Goal: Information Seeking & Learning: Learn about a topic

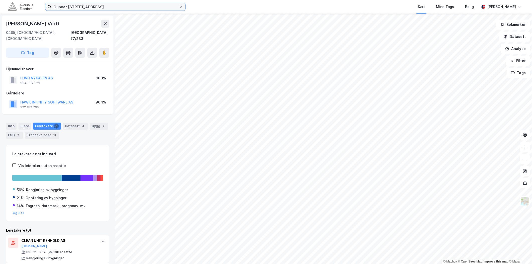
scroll to position [111, 0]
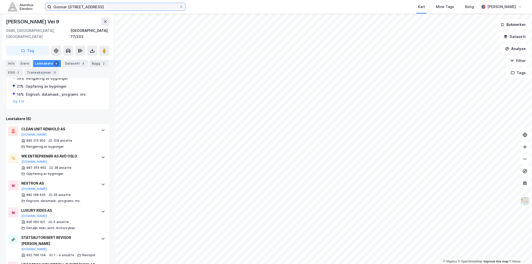
click at [91, 8] on input "Gunnar [STREET_ADDRESS]" at bounding box center [115, 7] width 128 height 8
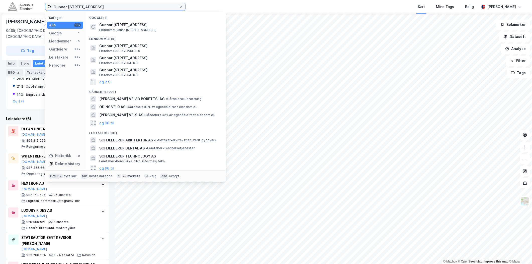
click at [91, 7] on input "Gunnar [STREET_ADDRESS]" at bounding box center [115, 7] width 128 height 8
paste input "[STREET_ADDRESS]"
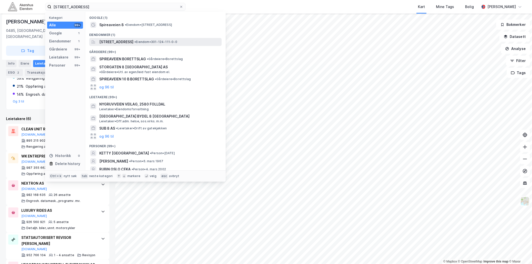
click at [123, 44] on span "[STREET_ADDRESS]" at bounding box center [116, 42] width 34 height 6
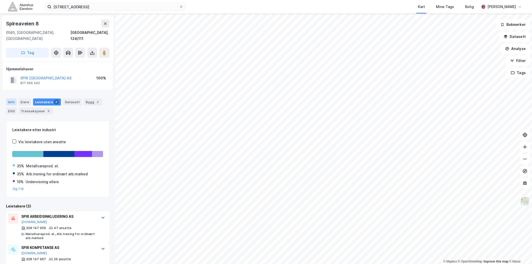
click at [12, 98] on div "Info" at bounding box center [11, 101] width 11 height 7
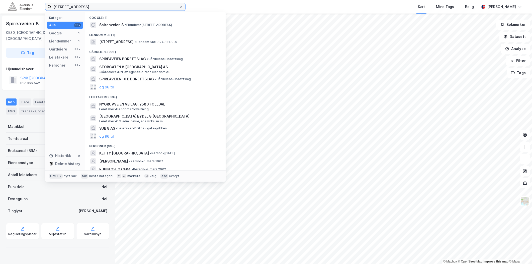
drag, startPoint x: 129, startPoint y: 8, endPoint x: -11, endPoint y: 16, distance: 140.2
click at [0, 16] on html "[STREET_ADDRESS] Kategori Alle 99+ Google 1 Eiendommer 1 Gårdeiere 99+ Leietake…" at bounding box center [266, 132] width 532 height 264
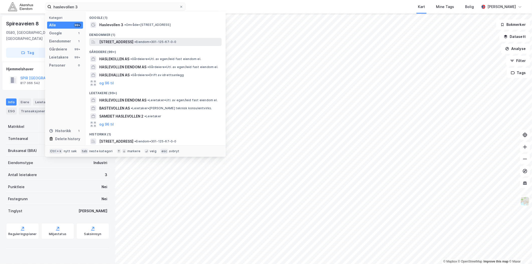
click at [133, 40] on span "[STREET_ADDRESS]" at bounding box center [116, 42] width 34 height 6
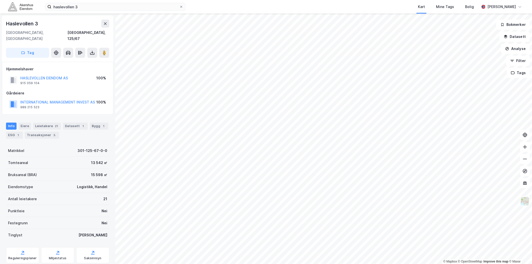
scroll to position [9, 0]
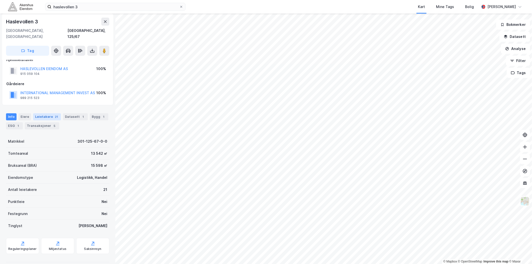
click at [45, 113] on div "Leietakere 21" at bounding box center [47, 116] width 28 height 7
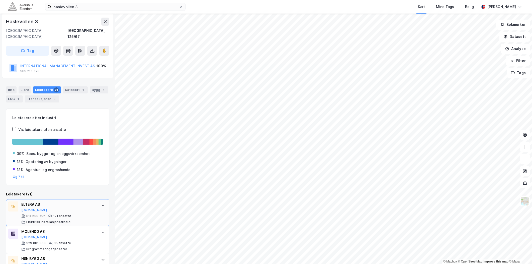
scroll to position [56, 0]
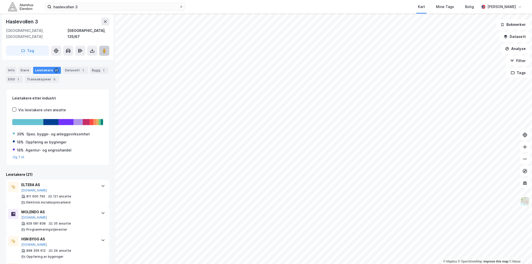
click at [105, 48] on image at bounding box center [104, 50] width 3 height 5
click at [19, 68] on div "Info [PERSON_NAME] 21 Datasett 1 Bygg 1 ESG 1 Transaksjoner 5" at bounding box center [57, 75] width 103 height 16
click at [14, 67] on div "Info" at bounding box center [11, 70] width 11 height 7
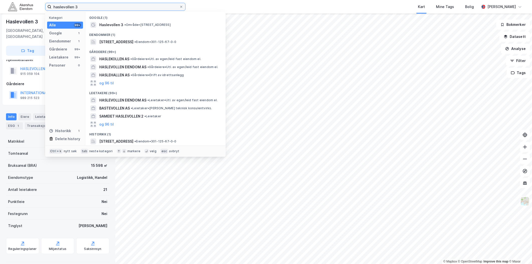
click at [109, 4] on input "haslevollen 3" at bounding box center [115, 7] width 128 height 8
paste input "[STREET_ADDRESS]"
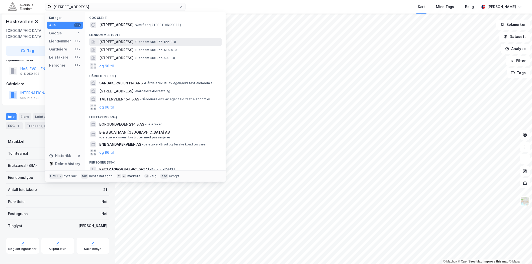
click at [133, 40] on span "[STREET_ADDRESS]" at bounding box center [116, 42] width 34 height 6
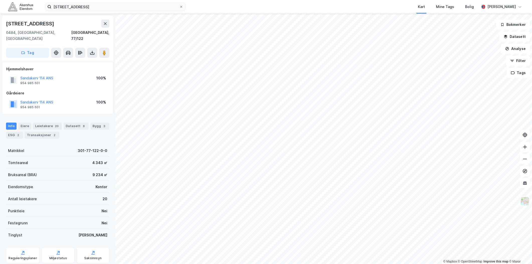
scroll to position [9, 0]
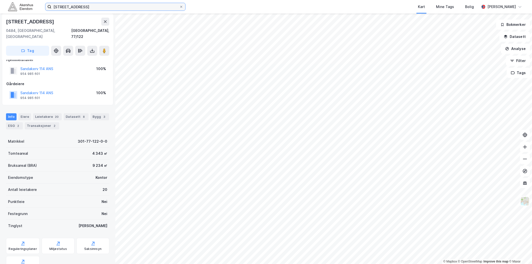
click at [97, 9] on input "[STREET_ADDRESS]" at bounding box center [115, 7] width 128 height 8
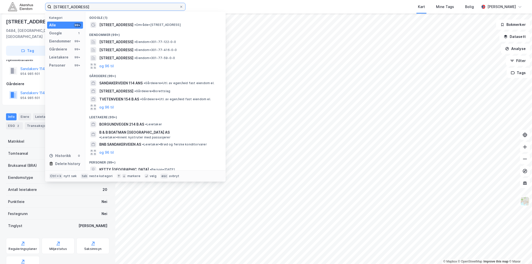
click at [97, 9] on input "[STREET_ADDRESS]" at bounding box center [115, 7] width 128 height 8
paste input "ognsveien 68, 0855"
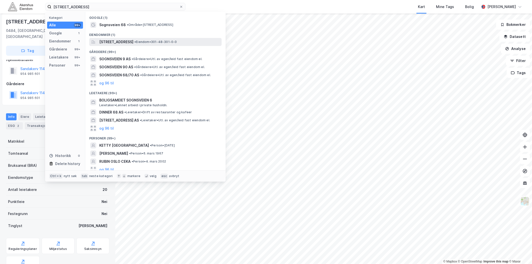
click at [133, 40] on span "[STREET_ADDRESS]" at bounding box center [116, 42] width 34 height 6
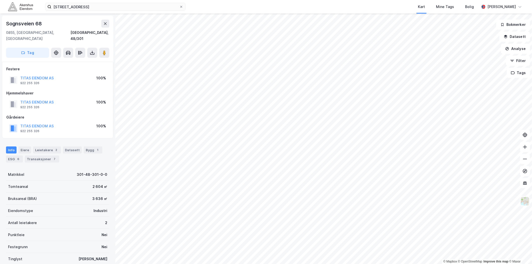
scroll to position [9, 0]
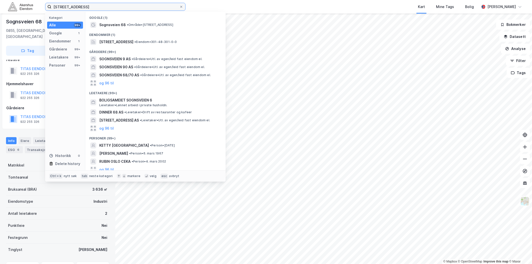
click at [114, 8] on input "[STREET_ADDRESS]" at bounding box center [115, 7] width 128 height 8
paste input "[STREET_ADDRESS]"
type input "[STREET_ADDRESS]"
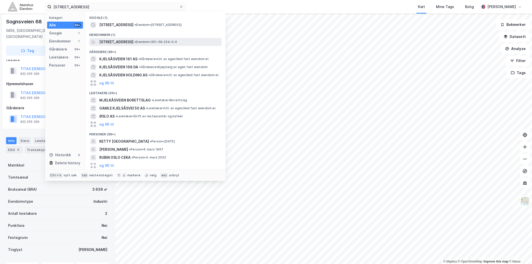
click at [133, 42] on span "[STREET_ADDRESS]" at bounding box center [116, 42] width 34 height 6
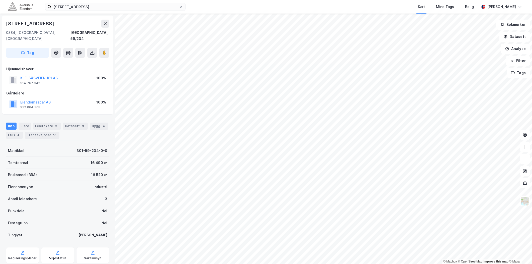
scroll to position [9, 0]
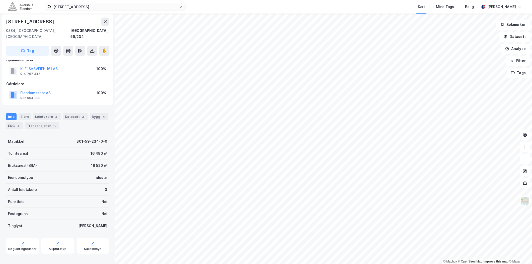
click at [55, 114] on div "Info [PERSON_NAME] 3 Datasett 3 Bygg 4 ESG 4 Transaksjoner 10" at bounding box center [57, 121] width 103 height 16
click at [50, 113] on div "Leietakere 3" at bounding box center [47, 116] width 28 height 7
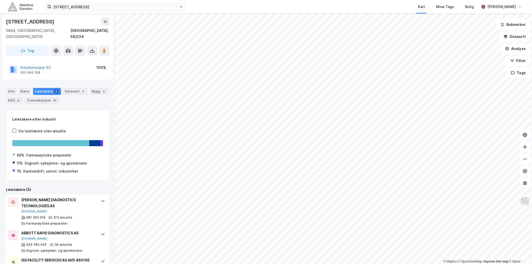
scroll to position [59, 0]
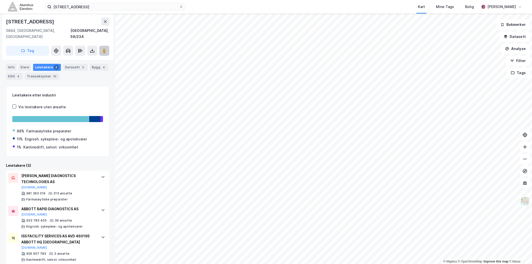
click at [107, 49] on button at bounding box center [104, 51] width 10 height 10
click at [14, 64] on div "Info" at bounding box center [11, 67] width 11 height 7
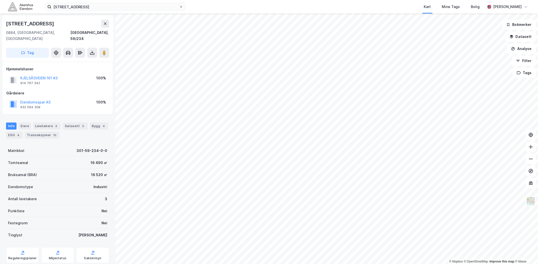
click at [146, 11] on div "[STREET_ADDRESS] Kart Mine Tags Bolig [PERSON_NAME]" at bounding box center [269, 7] width 538 height 14
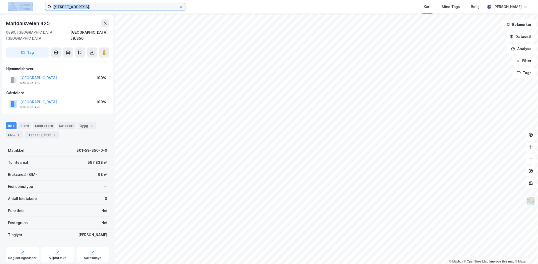
click at [146, 9] on input "[STREET_ADDRESS]" at bounding box center [115, 7] width 128 height 8
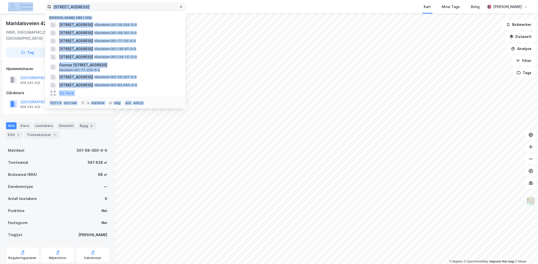
click at [183, 5] on label "[STREET_ADDRESS]" at bounding box center [115, 7] width 140 height 8
click at [179, 5] on input "[STREET_ADDRESS]" at bounding box center [115, 7] width 128 height 8
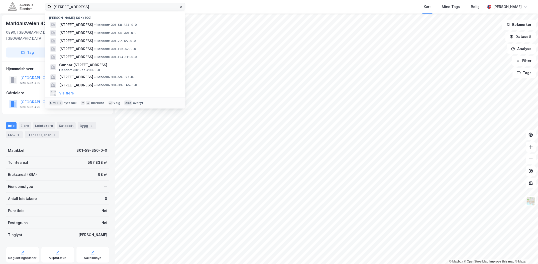
click at [182, 5] on icon at bounding box center [181, 6] width 3 height 3
click at [179, 5] on input "[STREET_ADDRESS]" at bounding box center [115, 7] width 128 height 8
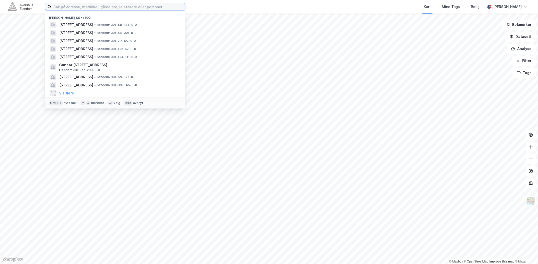
paste input "[STREET_ADDRESS]"
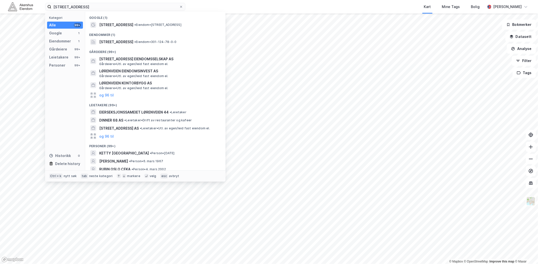
click at [150, 34] on div "Eiendommer (1)" at bounding box center [155, 33] width 140 height 9
click at [150, 38] on div "[STREET_ADDRESS] • Eiendom • 301-124-78-0-0" at bounding box center [155, 42] width 132 height 8
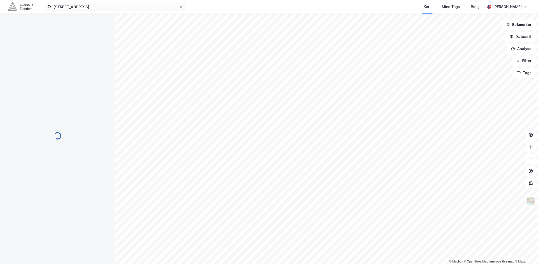
scroll to position [0, 0]
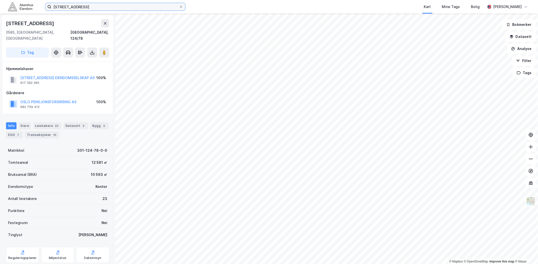
click at [87, 7] on input "[STREET_ADDRESS]" at bounding box center [115, 7] width 128 height 8
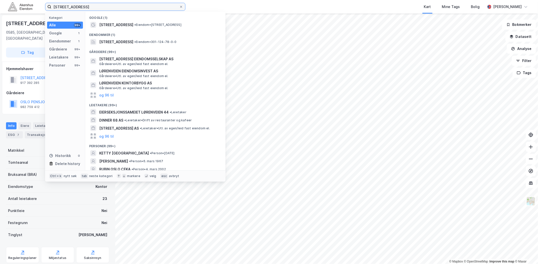
click at [87, 7] on input "[STREET_ADDRESS]" at bounding box center [115, 7] width 128 height 8
paste input "[STREET_ADDRESS], 0484"
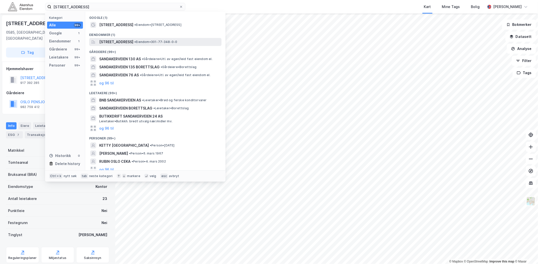
click at [124, 43] on span "[STREET_ADDRESS]" at bounding box center [116, 42] width 34 height 6
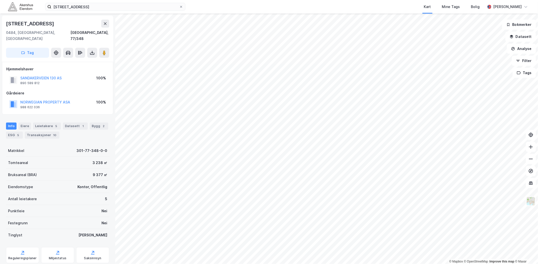
scroll to position [0, 0]
click at [94, 6] on input "[STREET_ADDRESS]" at bounding box center [115, 7] width 128 height 8
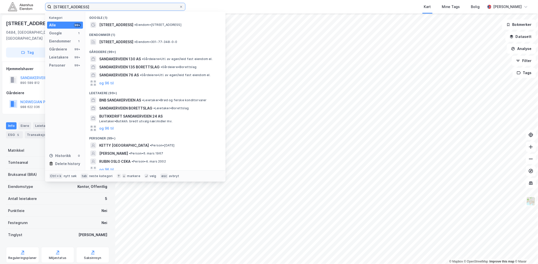
click at [94, 6] on input "[STREET_ADDRESS]" at bounding box center [115, 7] width 128 height 8
paste input "Haslevollen 3, 0579"
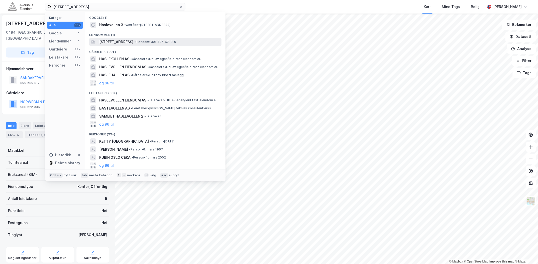
click at [131, 44] on span "[STREET_ADDRESS]" at bounding box center [116, 42] width 34 height 6
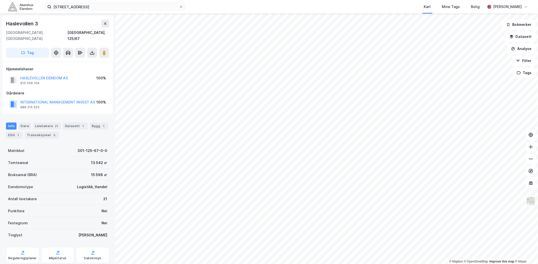
scroll to position [0, 0]
click at [56, 122] on div "Leietakere 21" at bounding box center [47, 125] width 28 height 7
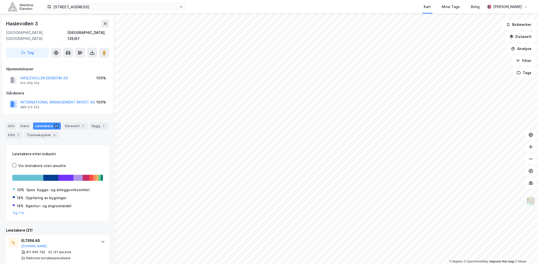
click at [16, 122] on div "Info [PERSON_NAME] 21 Datasett 1 Bygg 1 ESG 1 Transaksjoner 5" at bounding box center [57, 130] width 103 height 16
click at [14, 122] on div "Info" at bounding box center [11, 125] width 11 height 7
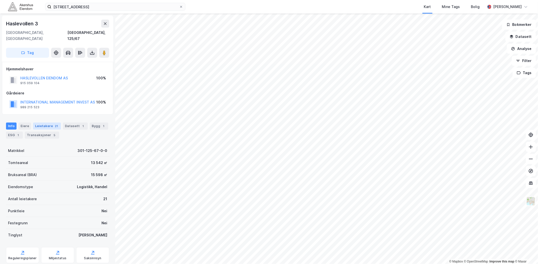
click at [46, 122] on div "Leietakere 21" at bounding box center [47, 125] width 28 height 7
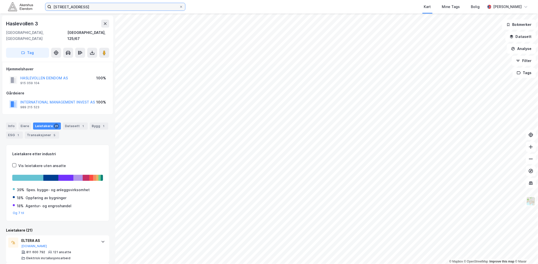
click at [88, 5] on input "[STREET_ADDRESS]" at bounding box center [115, 7] width 128 height 8
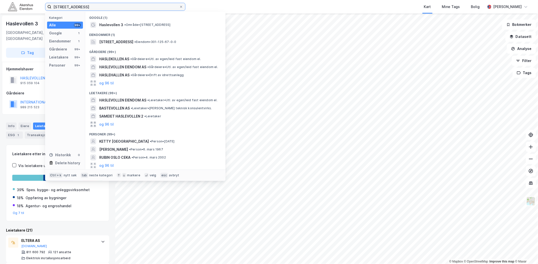
click at [88, 5] on input "[STREET_ADDRESS]" at bounding box center [115, 7] width 128 height 8
paste input "Vitaminveien 5B, 0485"
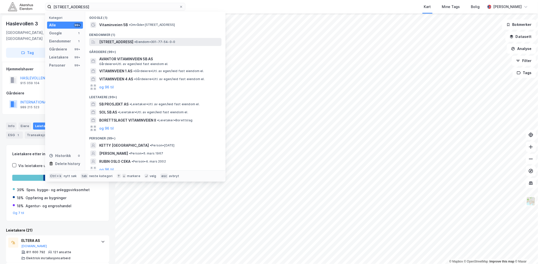
click at [128, 43] on span "[STREET_ADDRESS]" at bounding box center [116, 42] width 34 height 6
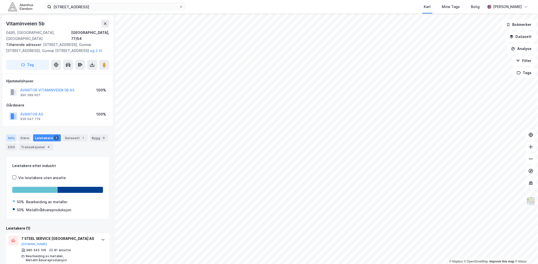
click at [14, 134] on div "Info" at bounding box center [11, 137] width 11 height 7
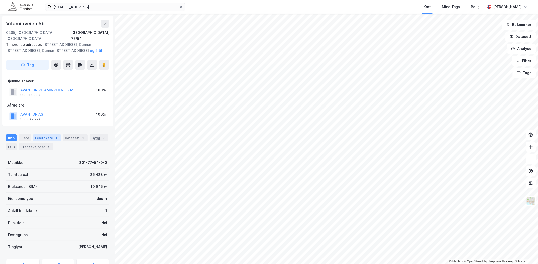
click at [36, 134] on div "Leietakere 1" at bounding box center [47, 137] width 28 height 7
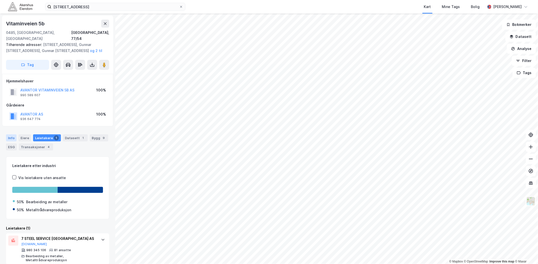
click at [14, 134] on div "Info" at bounding box center [11, 137] width 11 height 7
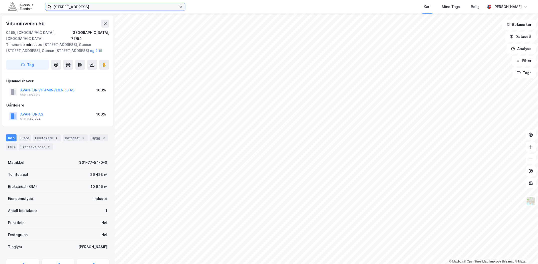
click at [108, 6] on input "[STREET_ADDRESS]" at bounding box center [115, 7] width 128 height 8
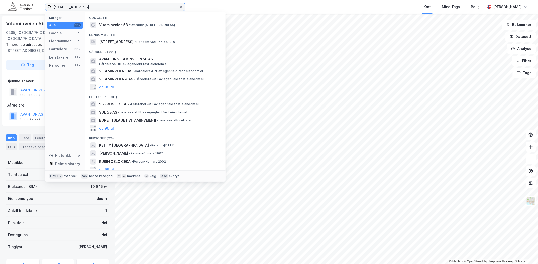
click at [108, 6] on input "[STREET_ADDRESS]" at bounding box center [115, 7] width 128 height 8
paste input "Økern torgvei 13, 0580"
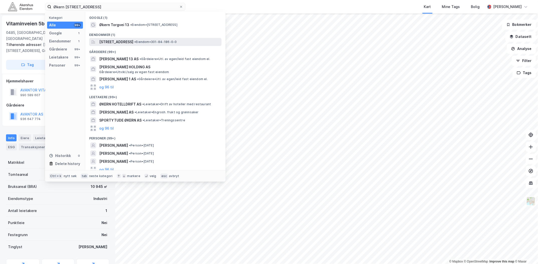
click at [125, 41] on span "[STREET_ADDRESS]" at bounding box center [116, 42] width 34 height 6
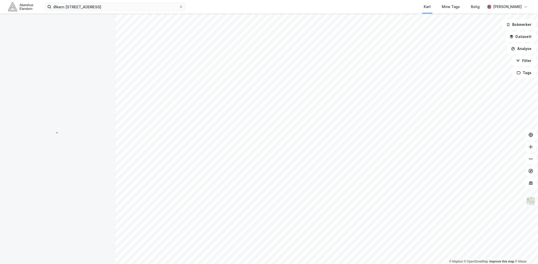
scroll to position [0, 0]
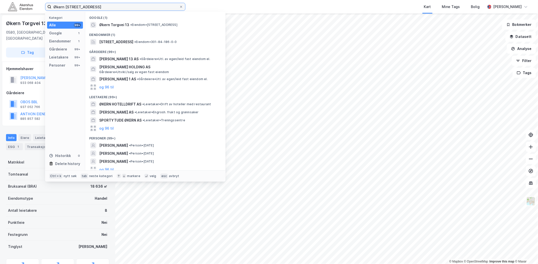
drag, startPoint x: 133, startPoint y: 8, endPoint x: 11, endPoint y: 16, distance: 122.7
click at [11, 16] on div "[STREET_ADDRESS] Kategori Alle 99+ Google 1 Eiendommer 1 Gårdeiere 99+ Leietake…" at bounding box center [269, 132] width 538 height 264
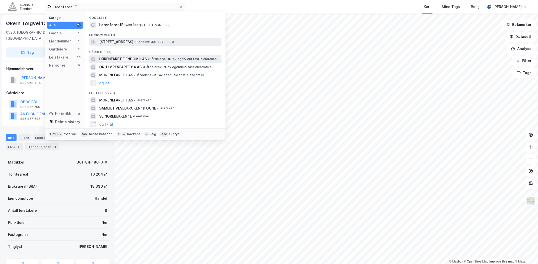
click at [131, 42] on span "[STREET_ADDRESS]" at bounding box center [116, 42] width 34 height 6
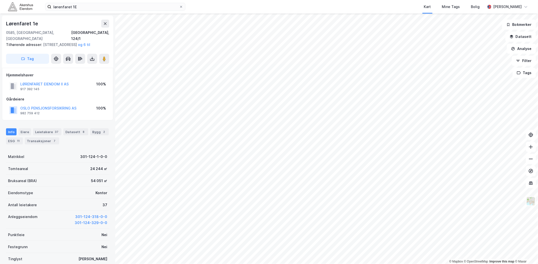
scroll to position [0, 0]
click at [54, 132] on div "37" at bounding box center [57, 131] width 6 height 5
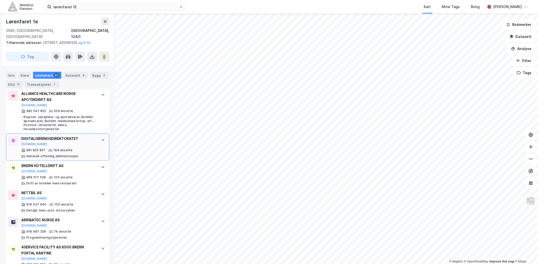
scroll to position [279, 0]
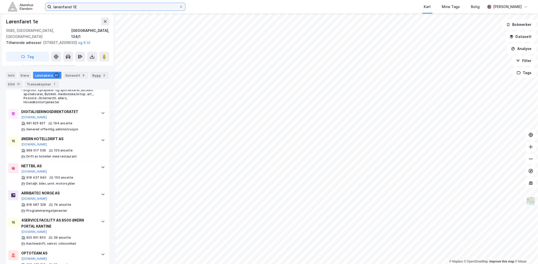
click at [74, 8] on input "lørenfaret 1E" at bounding box center [115, 7] width 128 height 8
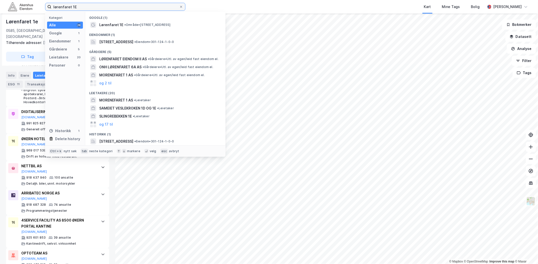
click at [74, 7] on input "lørenfaret 1E" at bounding box center [115, 7] width 128 height 8
paste input "[STREET_ADDRESS]"
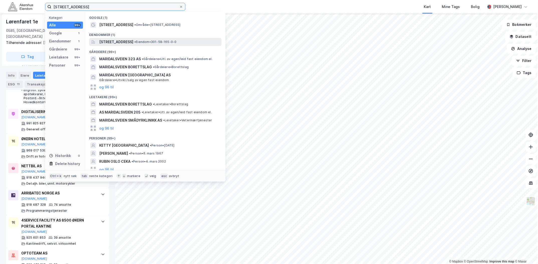
type input "[STREET_ADDRESS]"
click at [123, 42] on span "[STREET_ADDRESS]" at bounding box center [116, 42] width 34 height 6
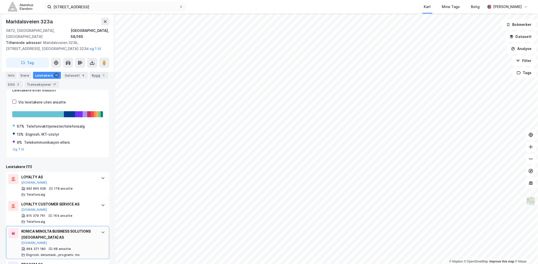
scroll to position [111, 0]
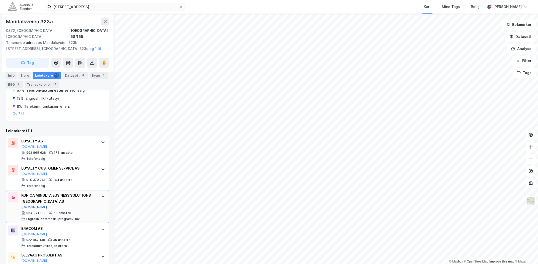
click at [26, 205] on button "[DOMAIN_NAME]" at bounding box center [34, 207] width 26 height 4
